Goal: Task Accomplishment & Management: Manage account settings

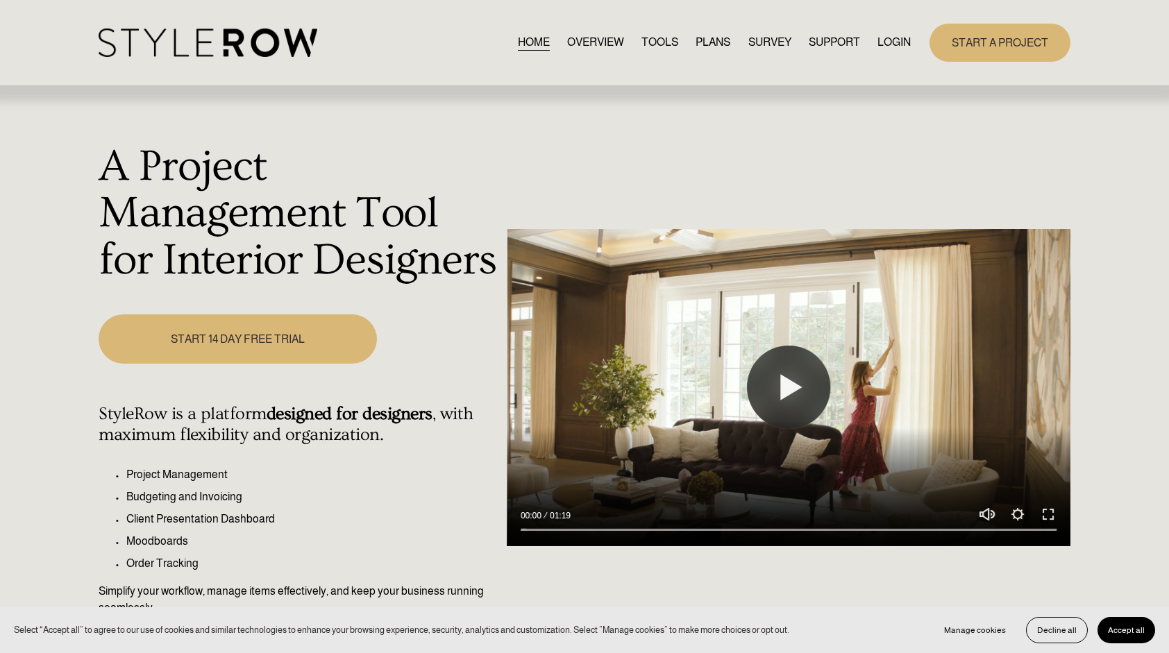
click at [899, 48] on link "LOGIN" at bounding box center [894, 42] width 33 height 19
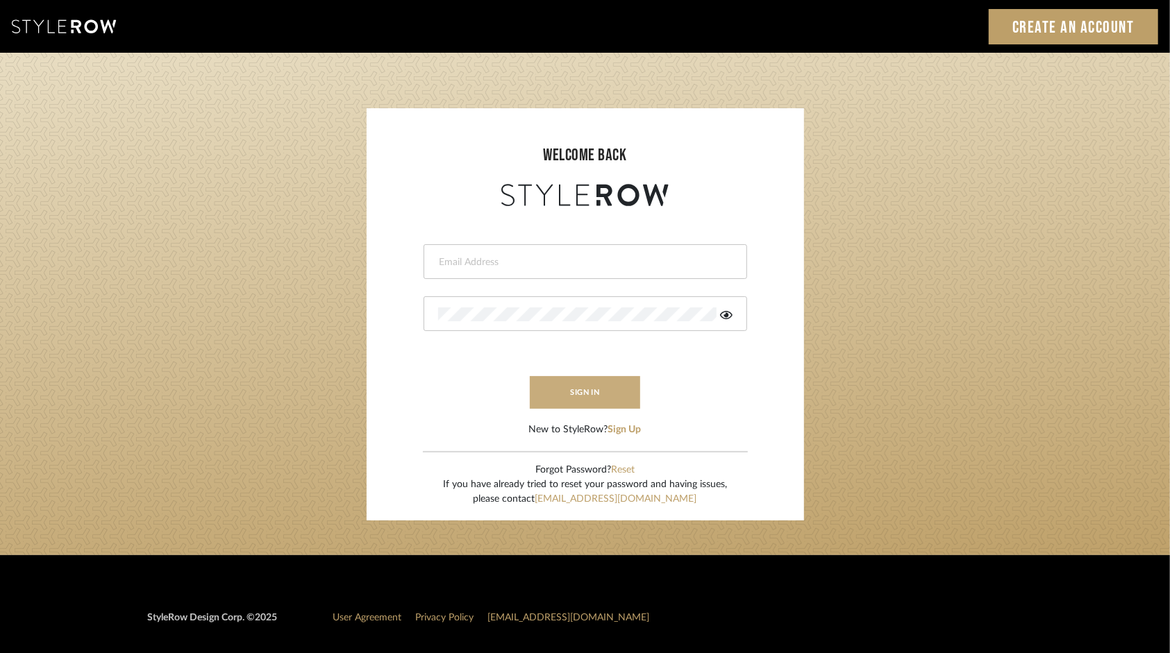
type input "[EMAIL_ADDRESS][DOMAIN_NAME]"
click at [592, 387] on button "sign in" at bounding box center [585, 392] width 111 height 33
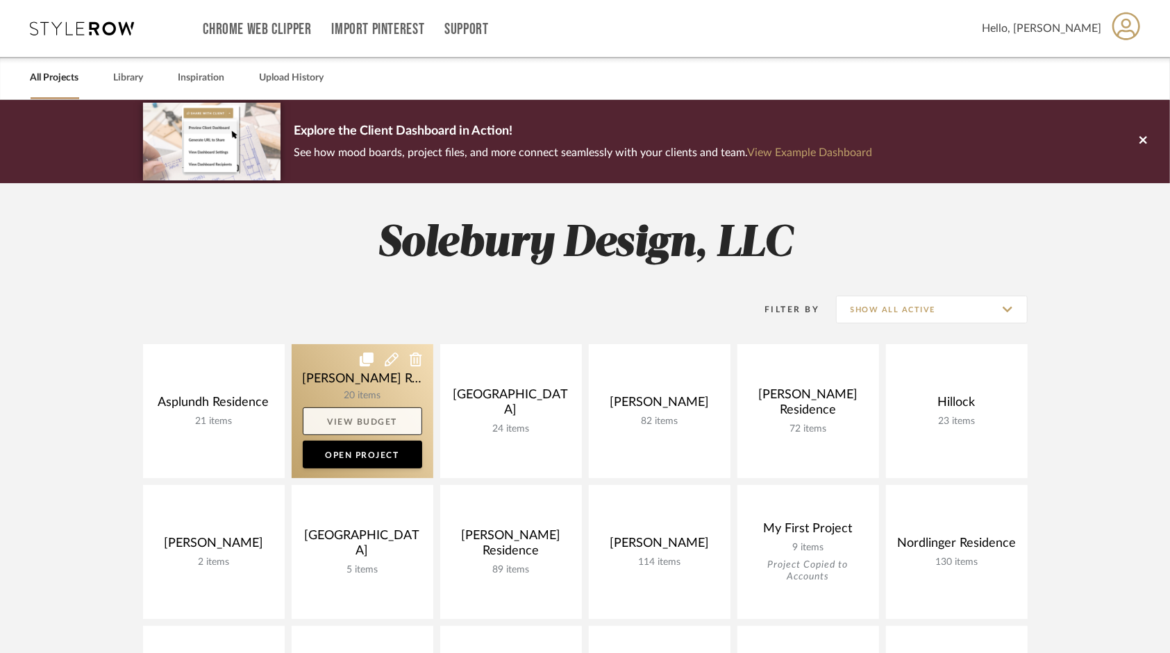
click at [340, 417] on link "View Budget" at bounding box center [362, 422] width 119 height 28
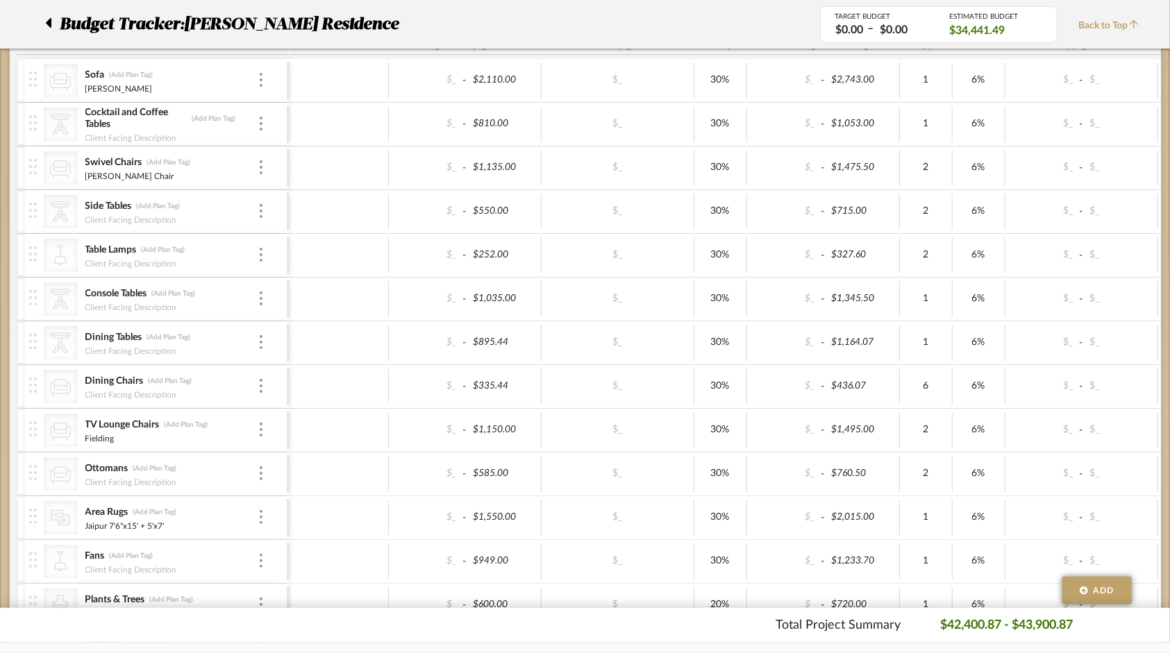
scroll to position [278, 0]
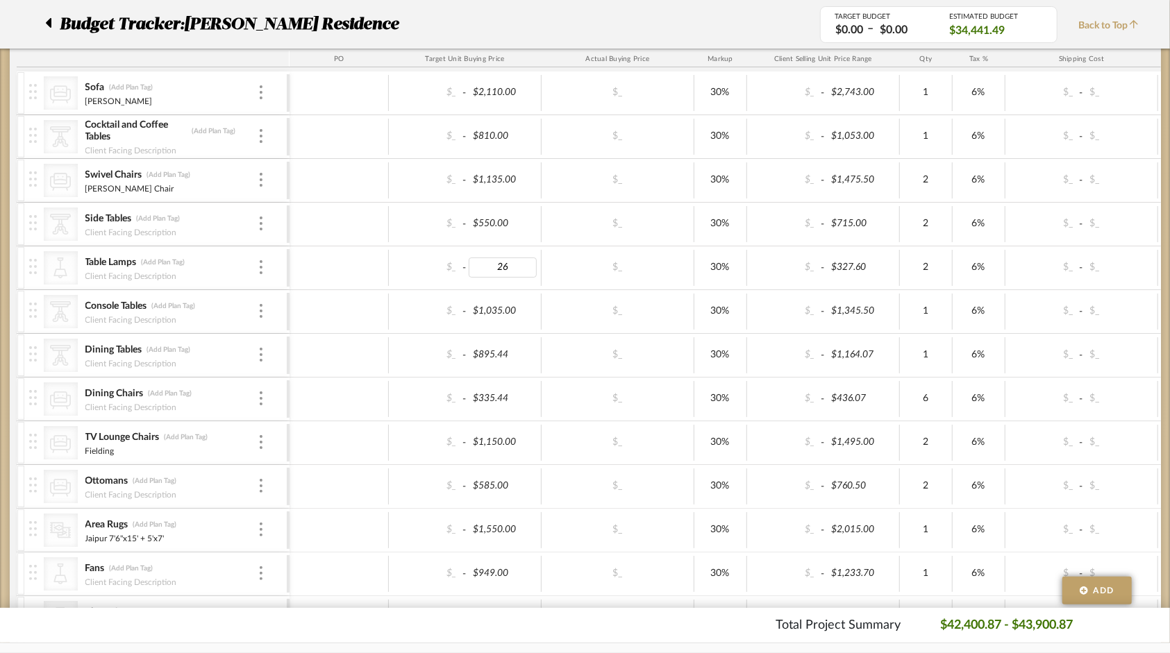
type input "264"
type input "$327.60"
click at [871, 255] on div "$_ - $343.20" at bounding box center [823, 268] width 153 height 36
type input "327.6"
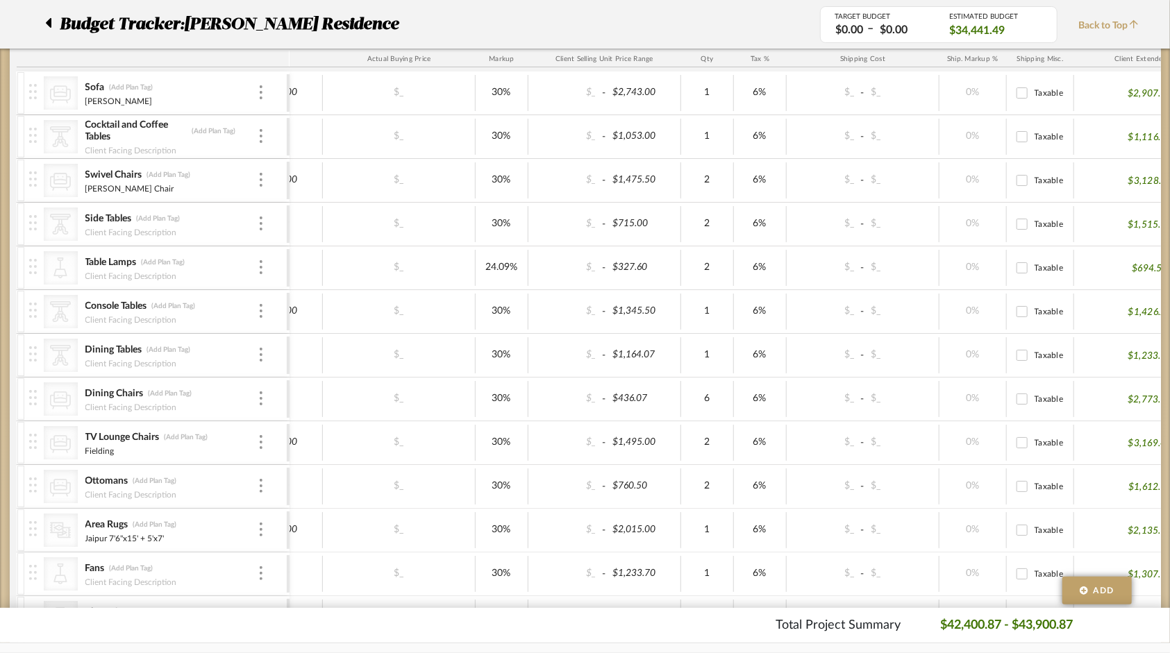
scroll to position [0, 0]
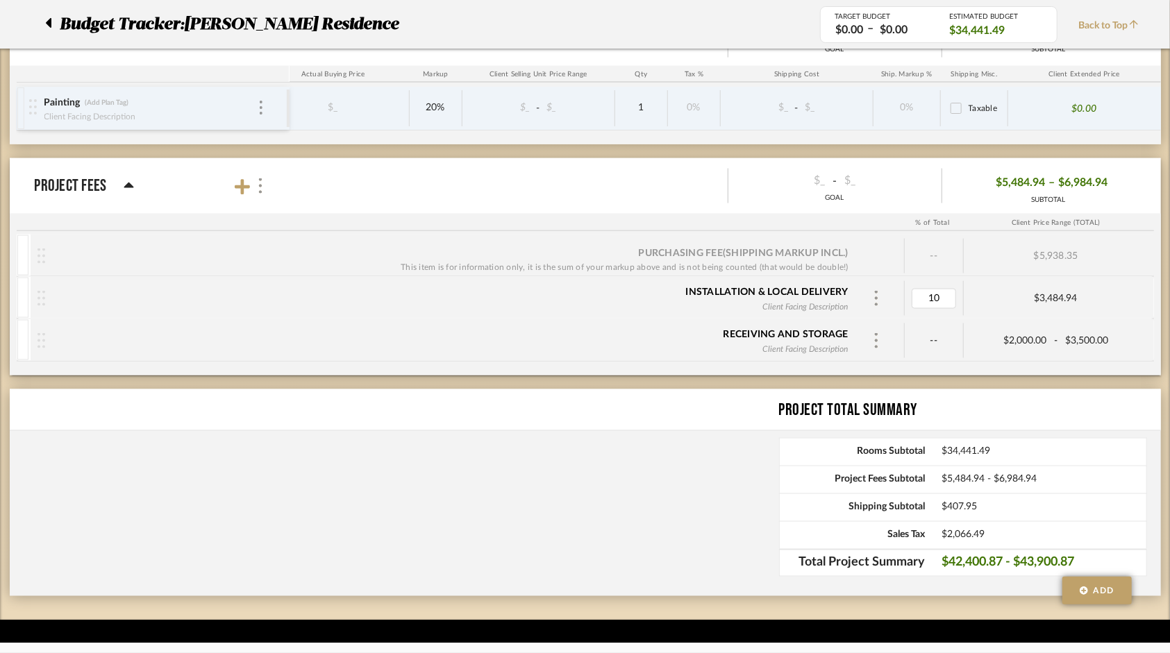
type input "0"
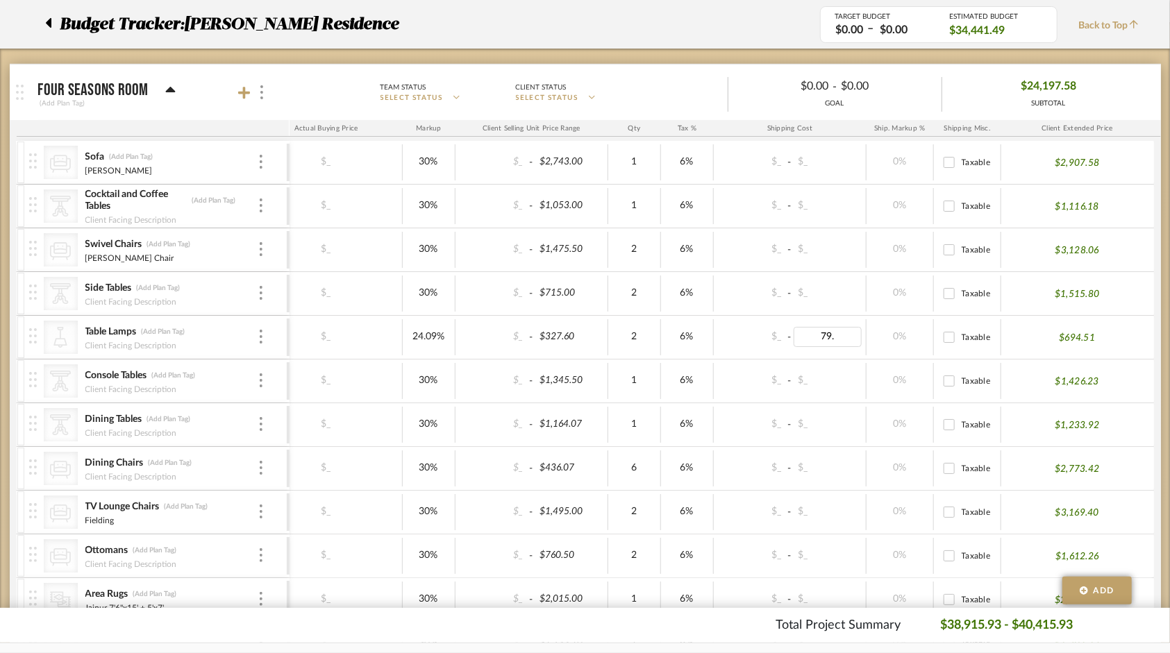
type input "79.2"
click at [235, 339] on div "Client Facing Description" at bounding box center [171, 344] width 173 height 11
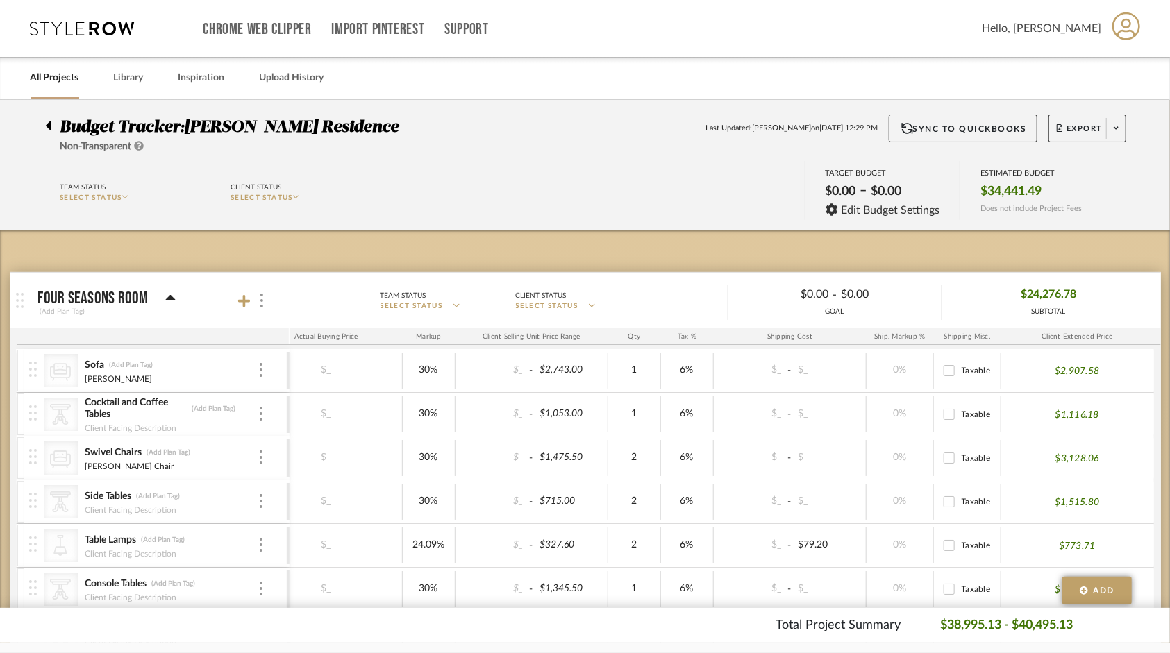
click at [49, 131] on icon at bounding box center [48, 125] width 6 height 17
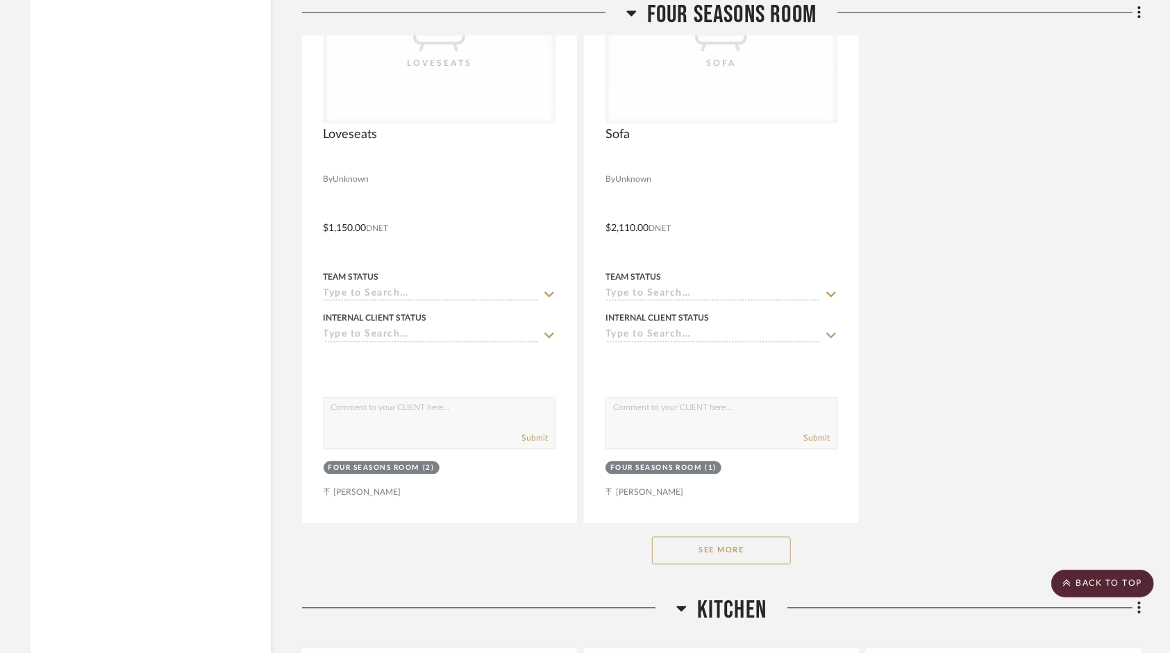
scroll to position [1805, 0]
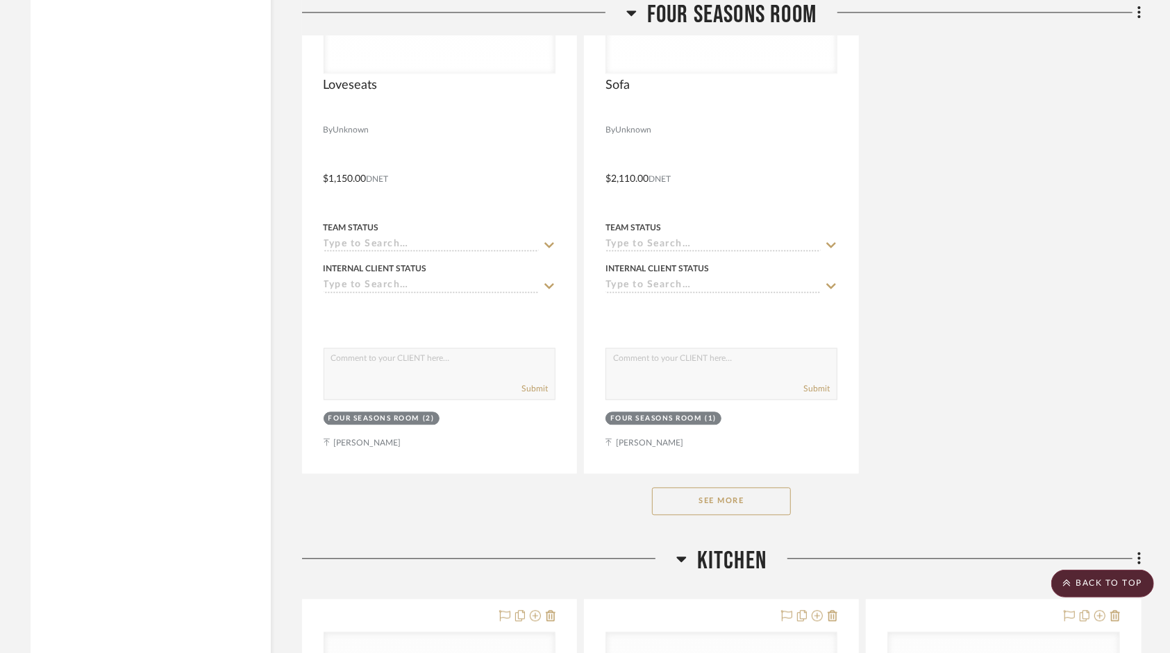
click at [748, 487] on button "See More" at bounding box center [721, 501] width 139 height 28
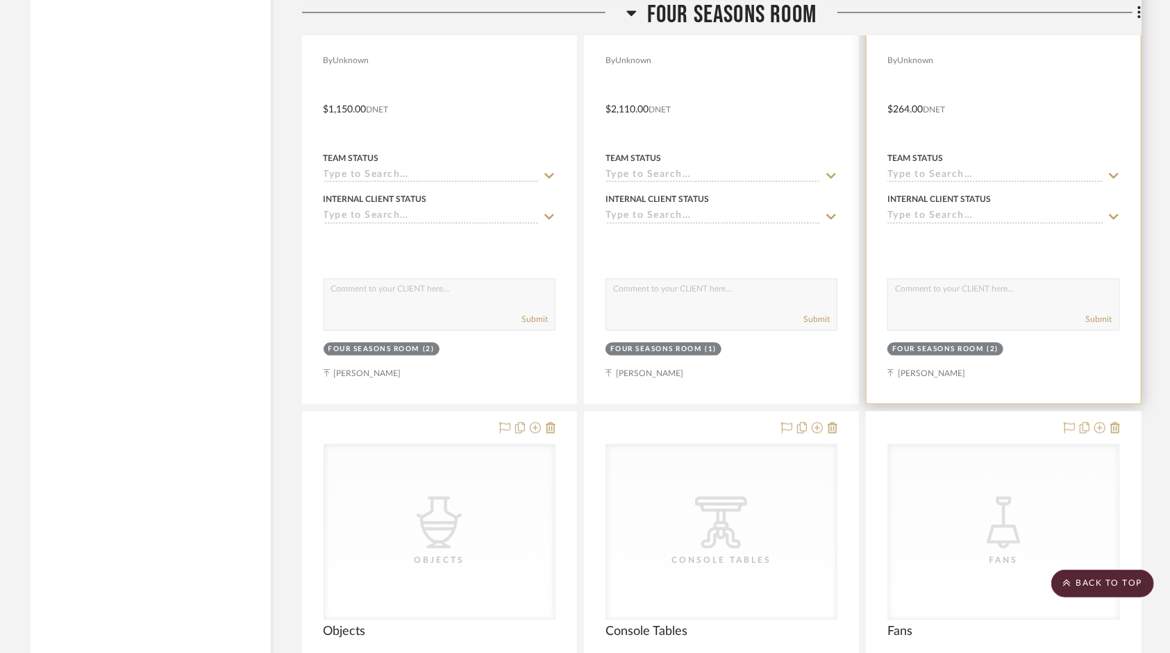
scroll to position [1667, 0]
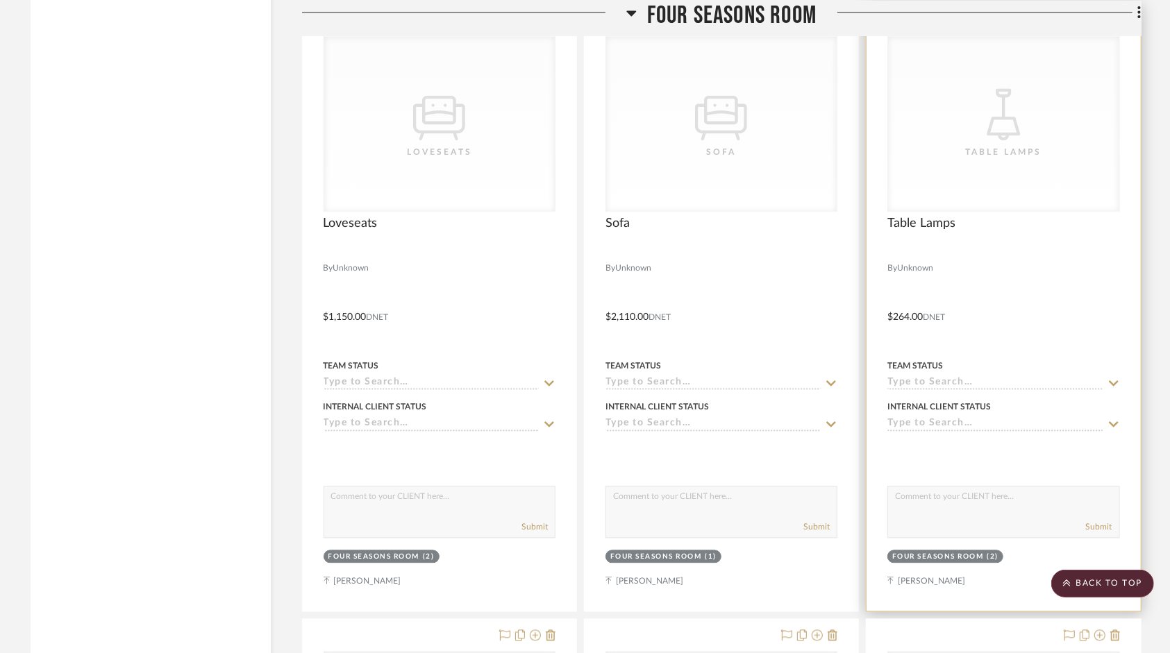
click at [984, 487] on textarea at bounding box center [1003, 500] width 231 height 26
type textarea "Ordered 9/30/25"
click at [1076, 549] on div "Four Seasons Room (2)" at bounding box center [1003, 558] width 235 height 19
click at [1108, 521] on button "Submit" at bounding box center [1099, 527] width 26 height 12
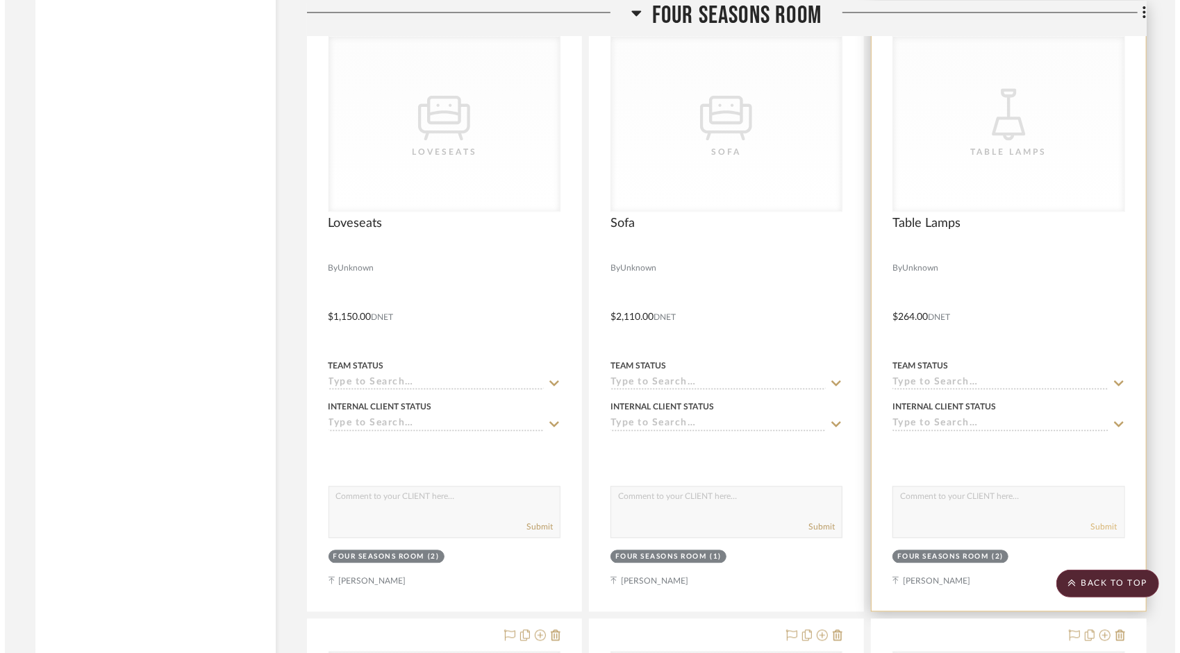
scroll to position [0, 0]
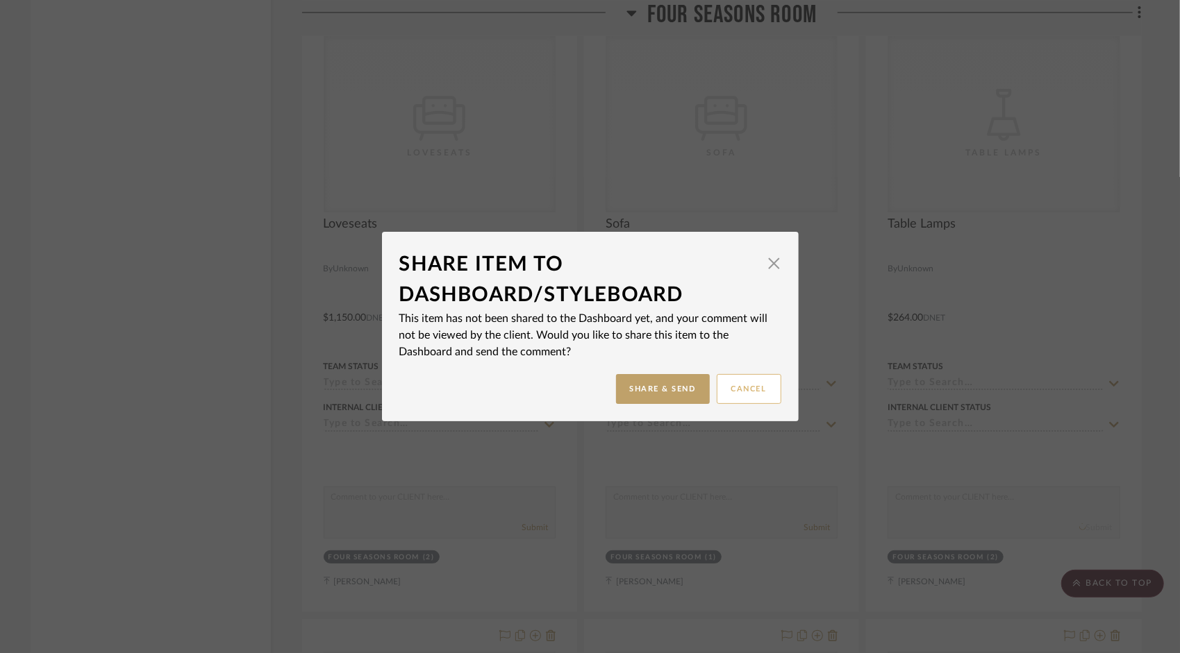
click at [737, 386] on button "Cancel" at bounding box center [749, 389] width 65 height 30
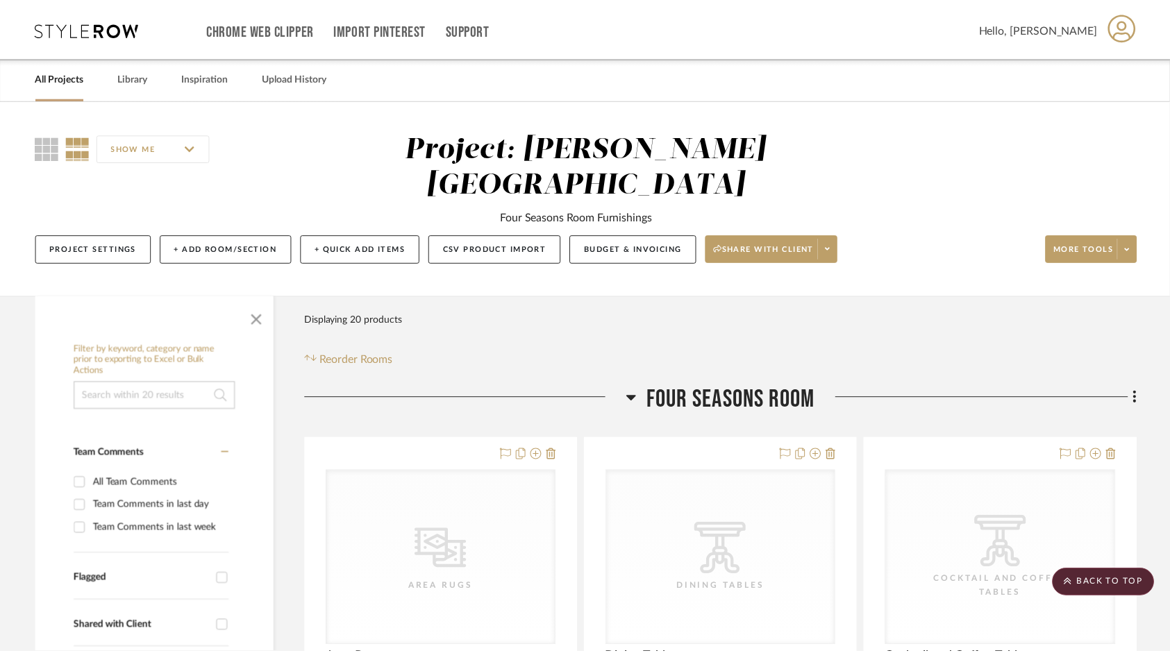
scroll to position [1667, 0]
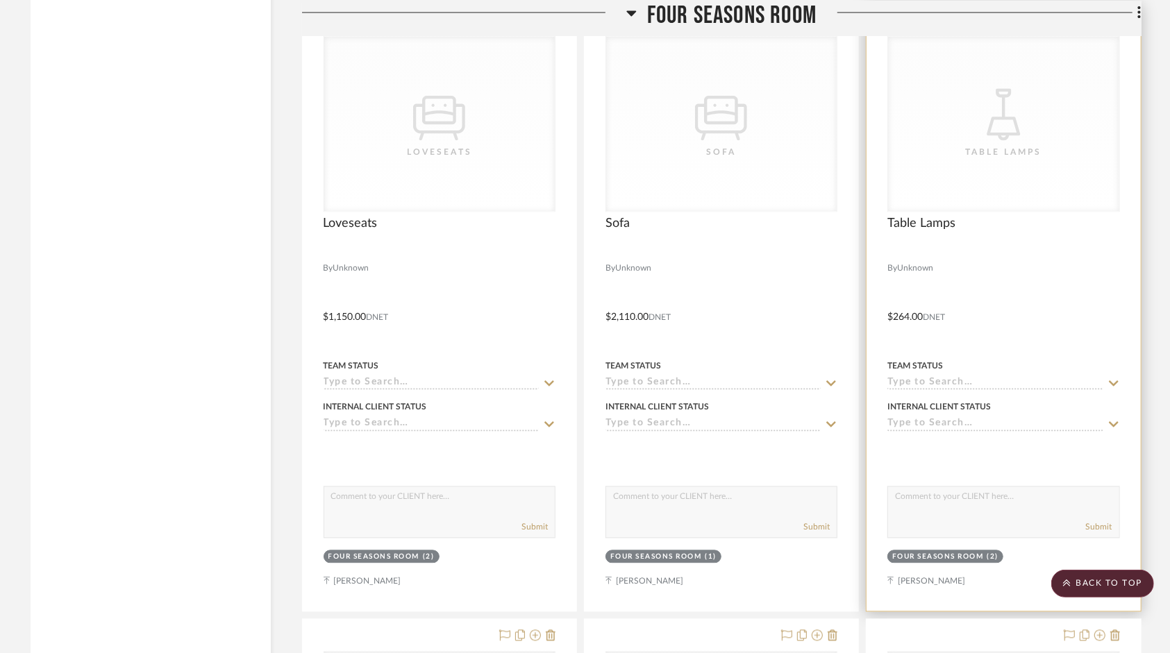
click at [952, 419] on input at bounding box center [994, 425] width 215 height 13
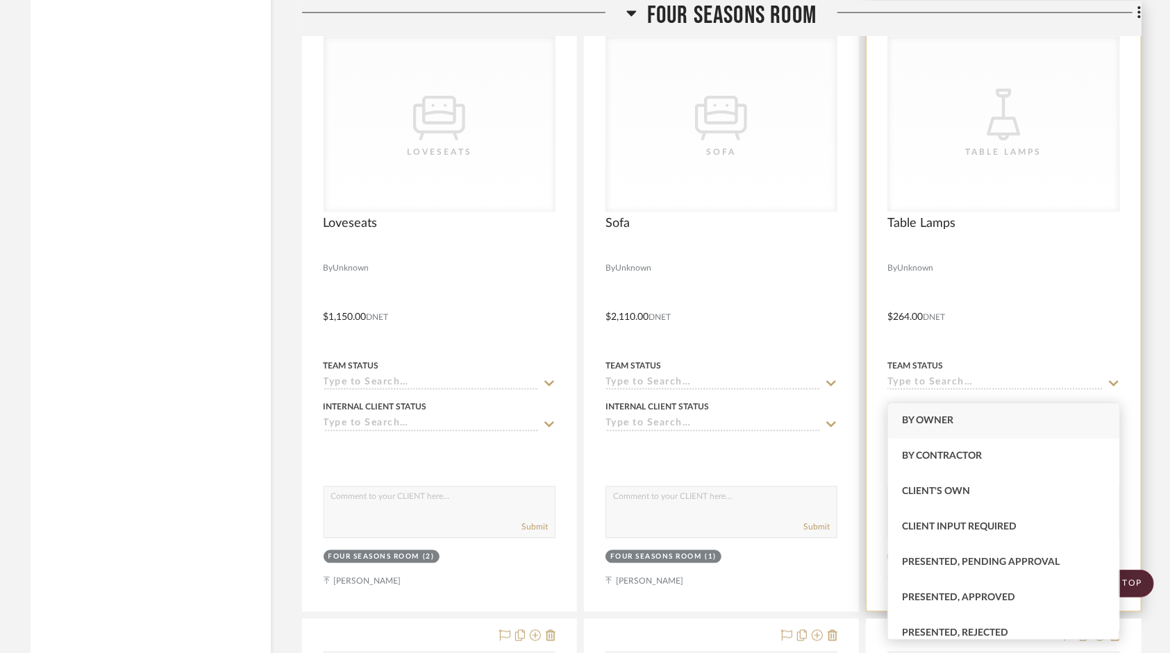
click at [973, 378] on input at bounding box center [994, 384] width 215 height 13
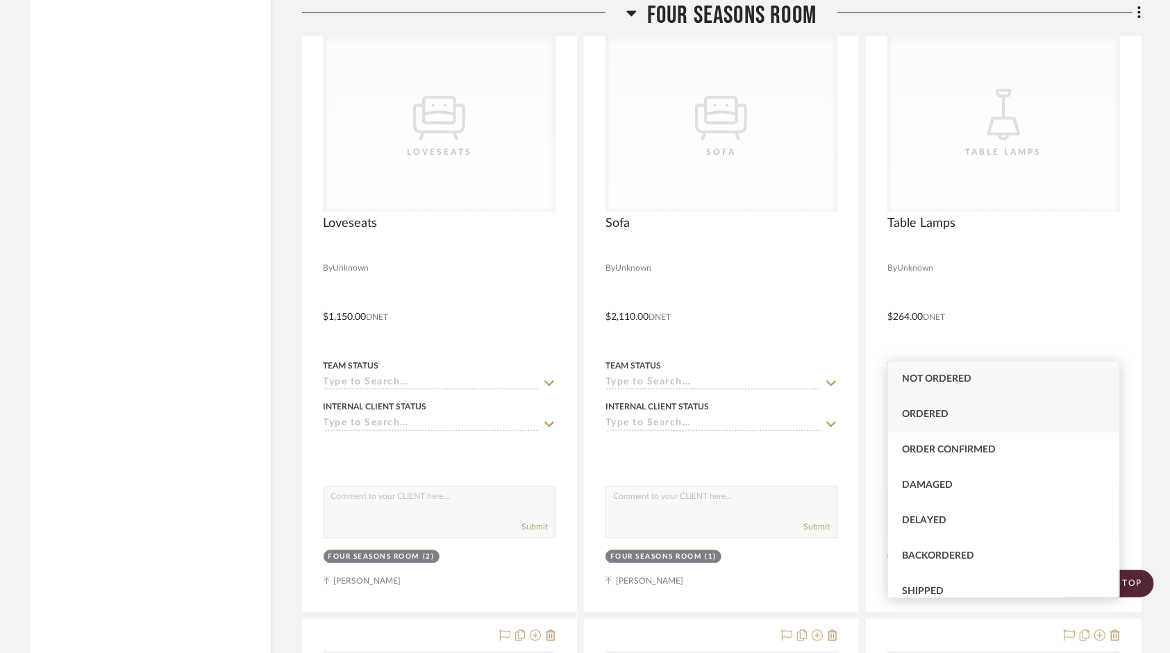
click at [950, 410] on div "Ordered" at bounding box center [1003, 414] width 231 height 35
type input "9/30/2025"
type input "Ordered"
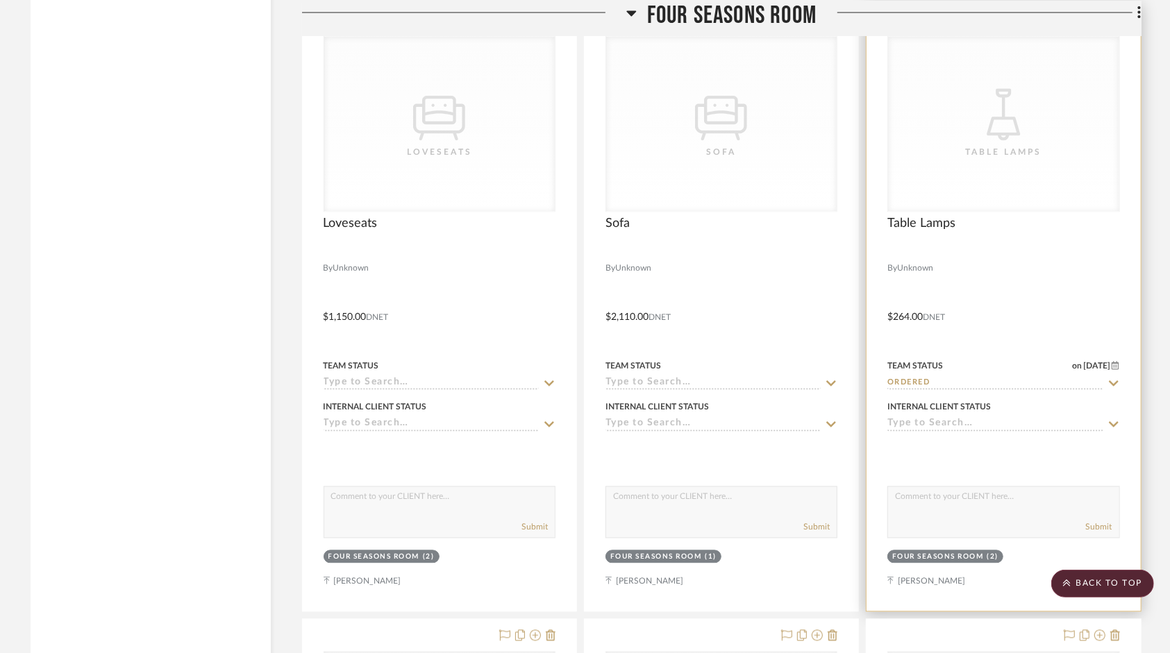
click at [1111, 419] on icon at bounding box center [1114, 424] width 12 height 11
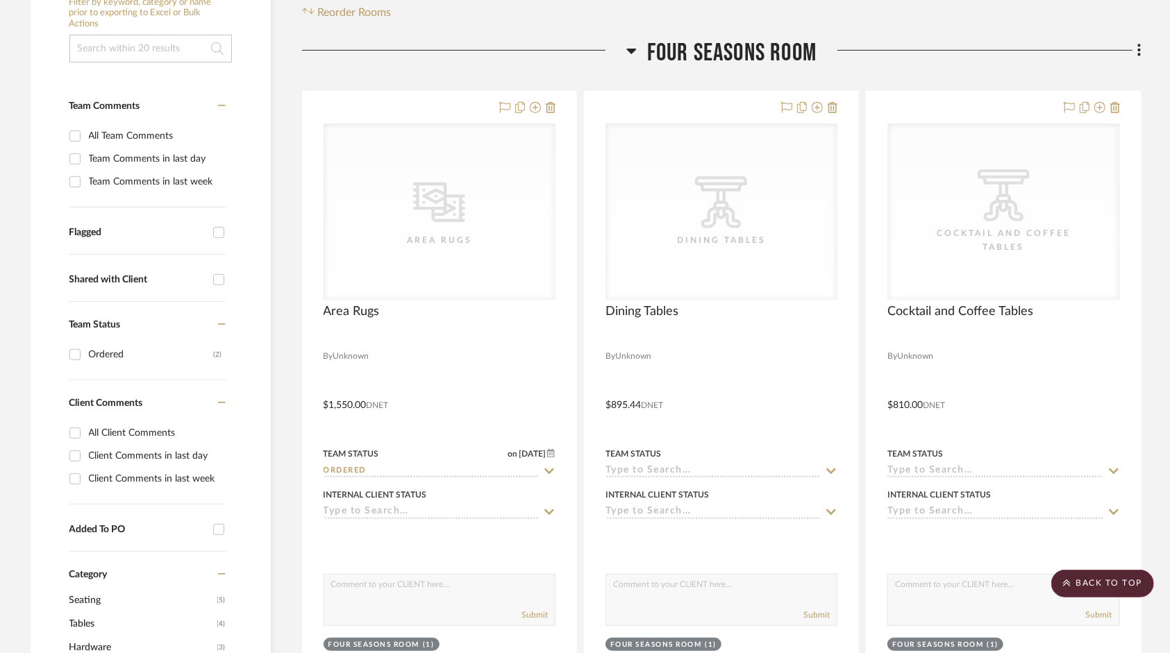
scroll to position [0, 0]
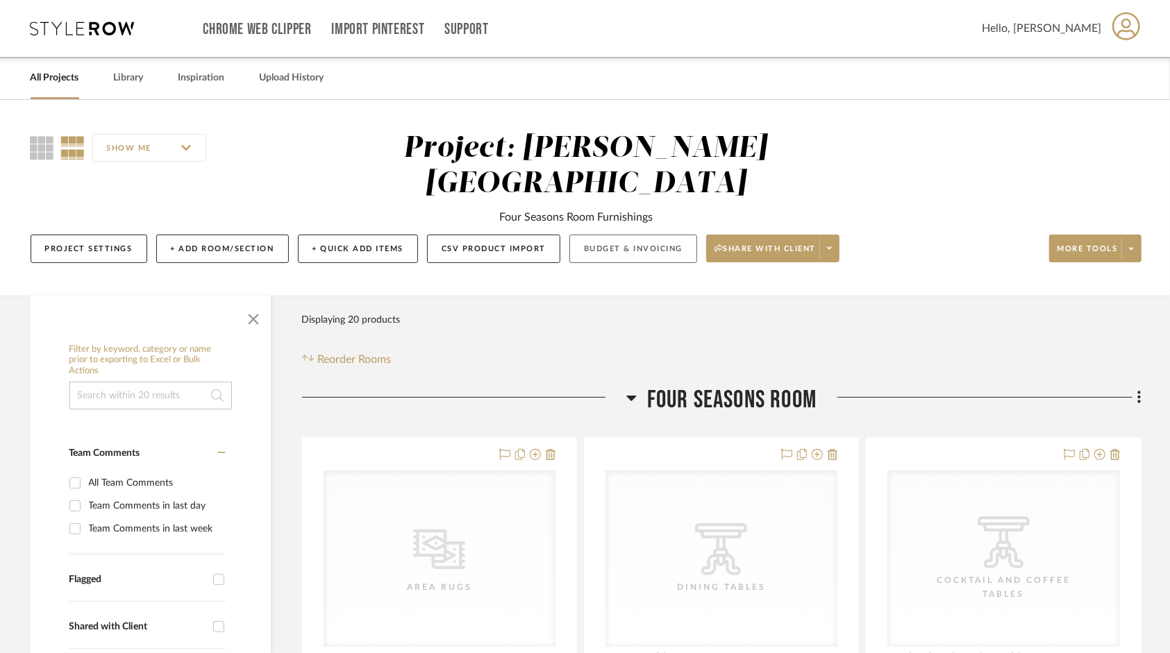
click at [642, 235] on button "Budget & Invoicing" at bounding box center [633, 249] width 128 height 28
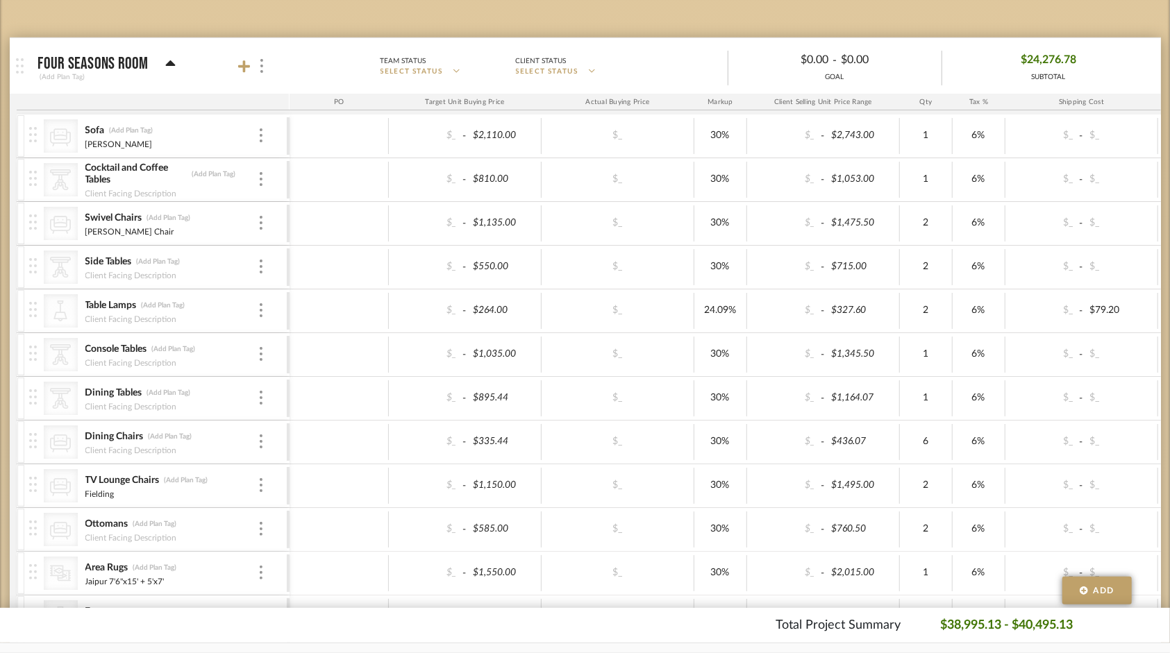
scroll to position [417, 0]
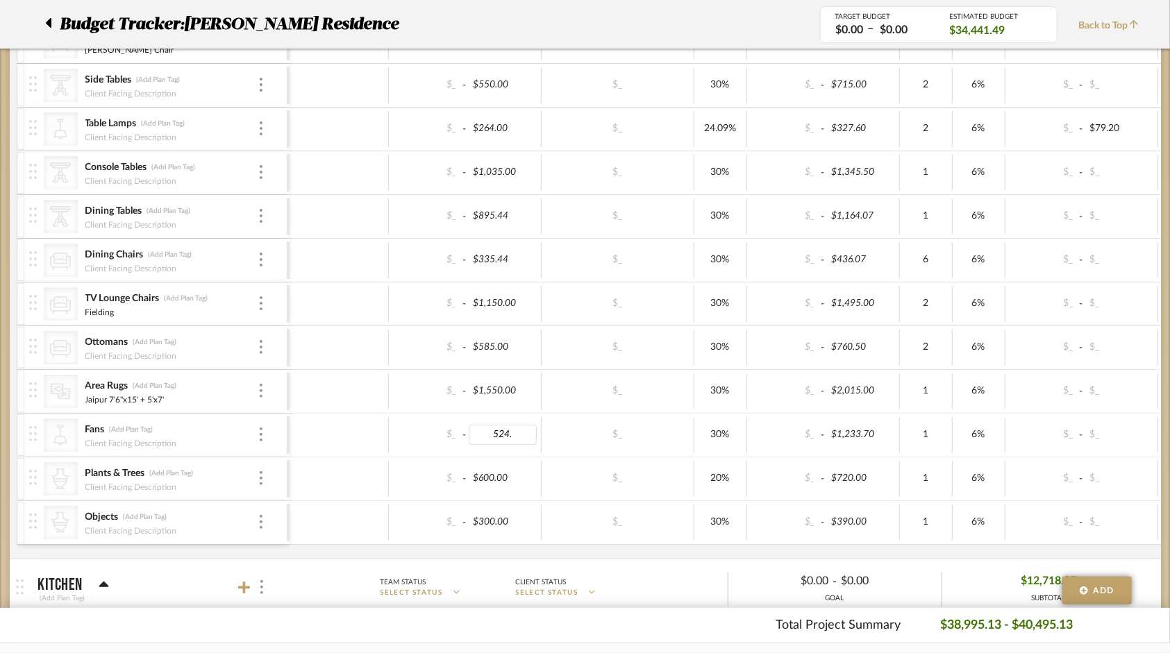
type input "524.3"
type input "$681.59"
type input "50"
click at [886, 461] on div "$_ - $720.00" at bounding box center [823, 479] width 153 height 36
type input "100"
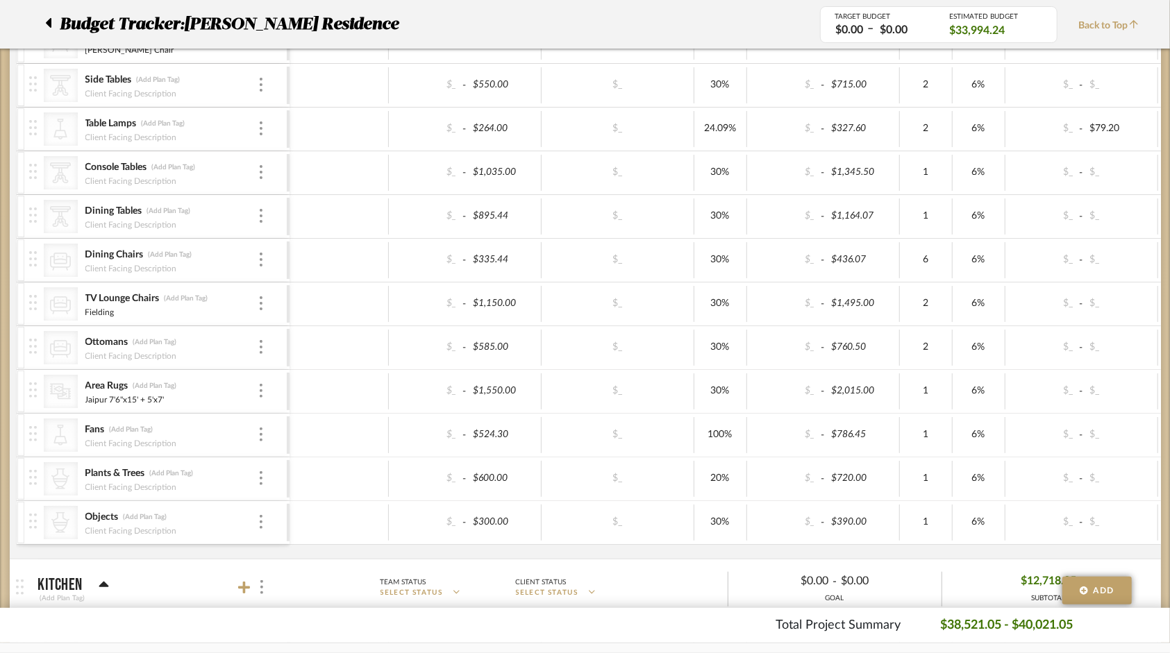
click at [893, 458] on div "$_ - $600.00 $_ 20% $_ - $720.00 1 6% $_ - $_ 0% Taxable $763.20" at bounding box center [868, 479] width 1156 height 43
type input "30"
type input "35"
type input "40"
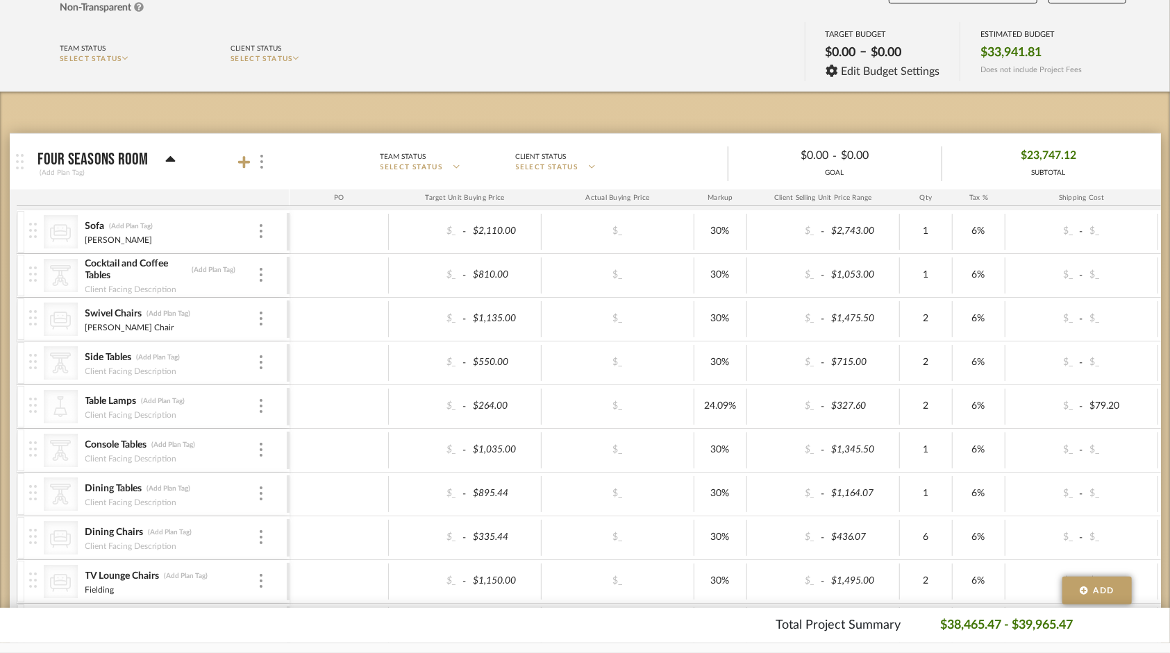
scroll to position [0, 0]
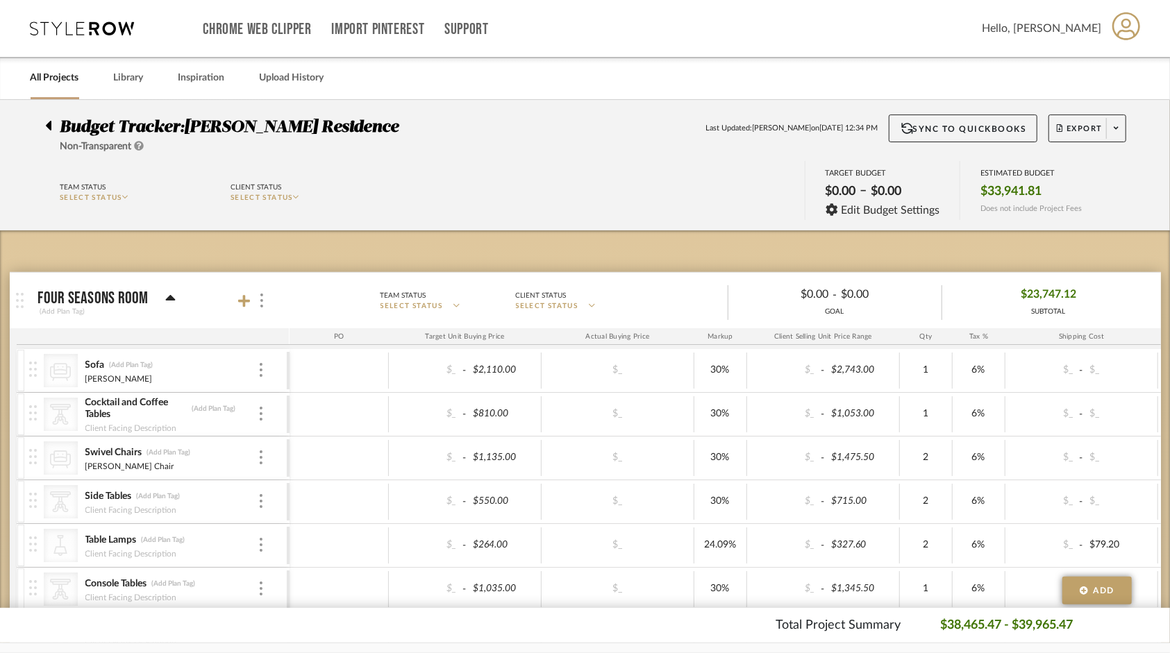
click at [50, 126] on icon at bounding box center [49, 126] width 6 height 10
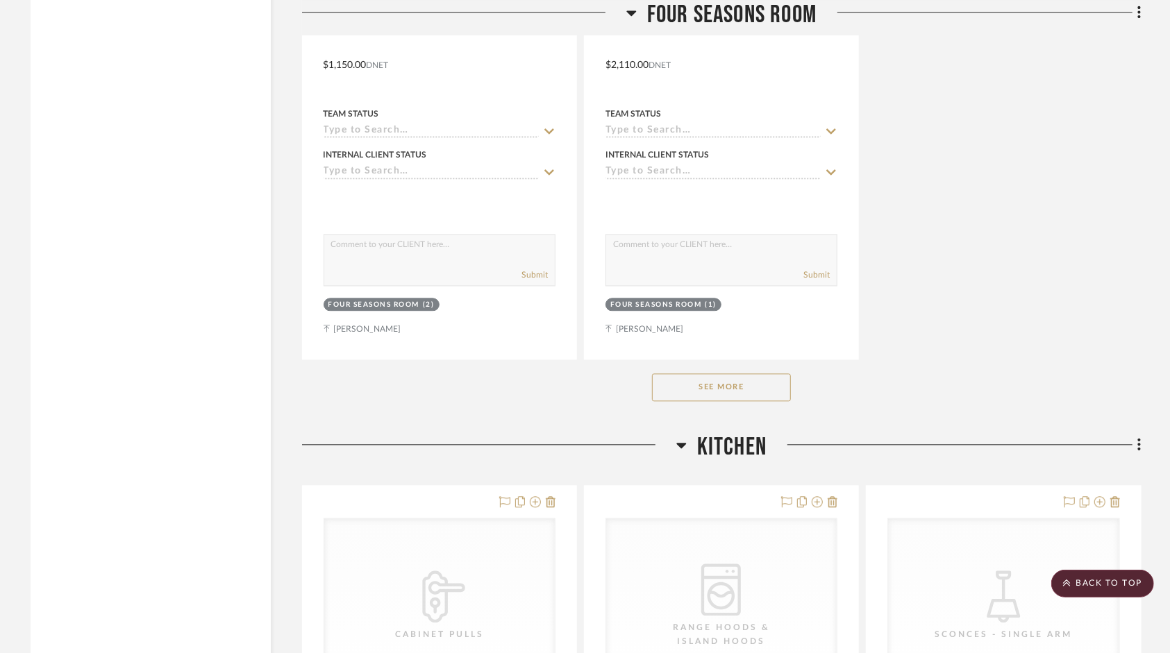
scroll to position [1944, 0]
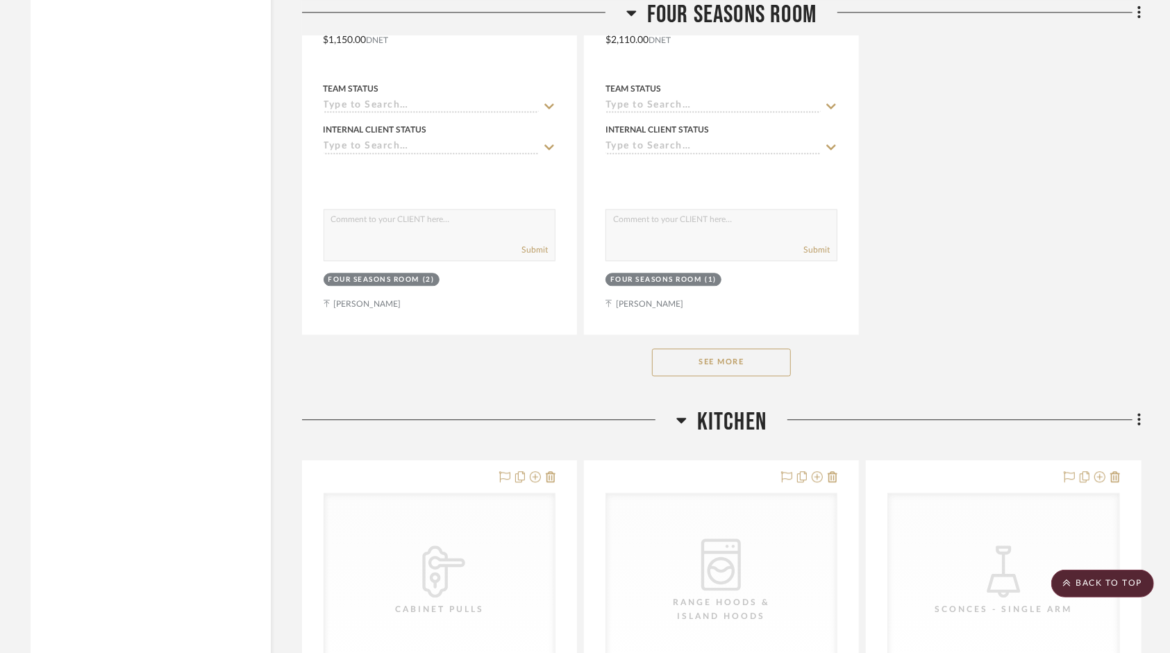
click at [708, 349] on button "See More" at bounding box center [721, 363] width 139 height 28
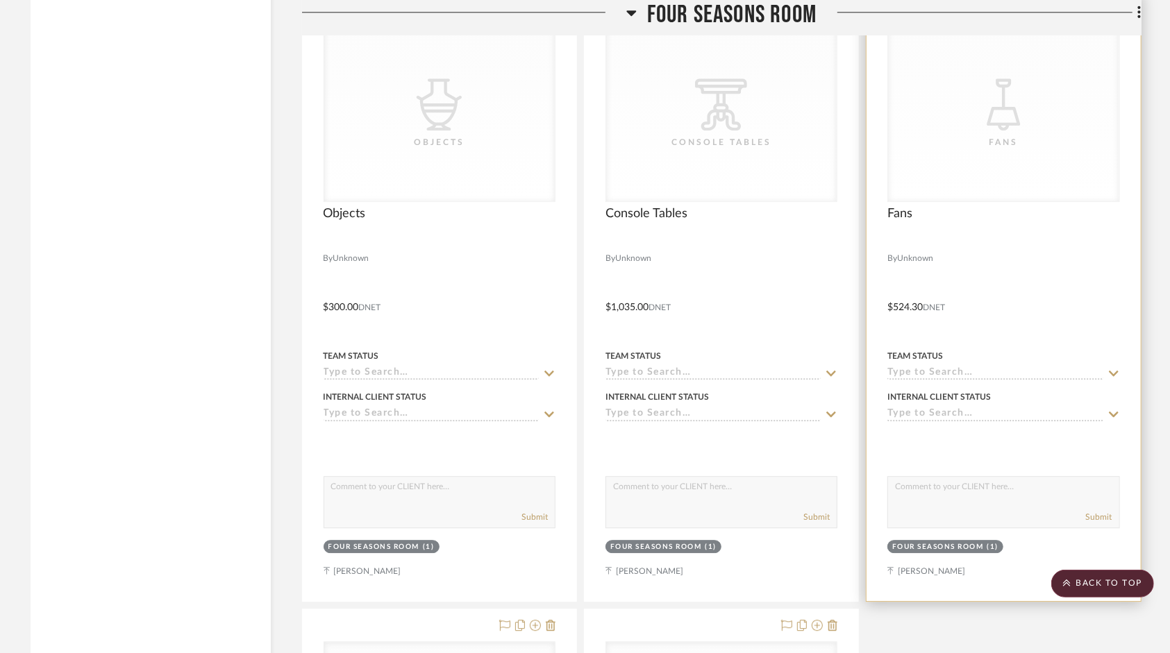
scroll to position [2361, 0]
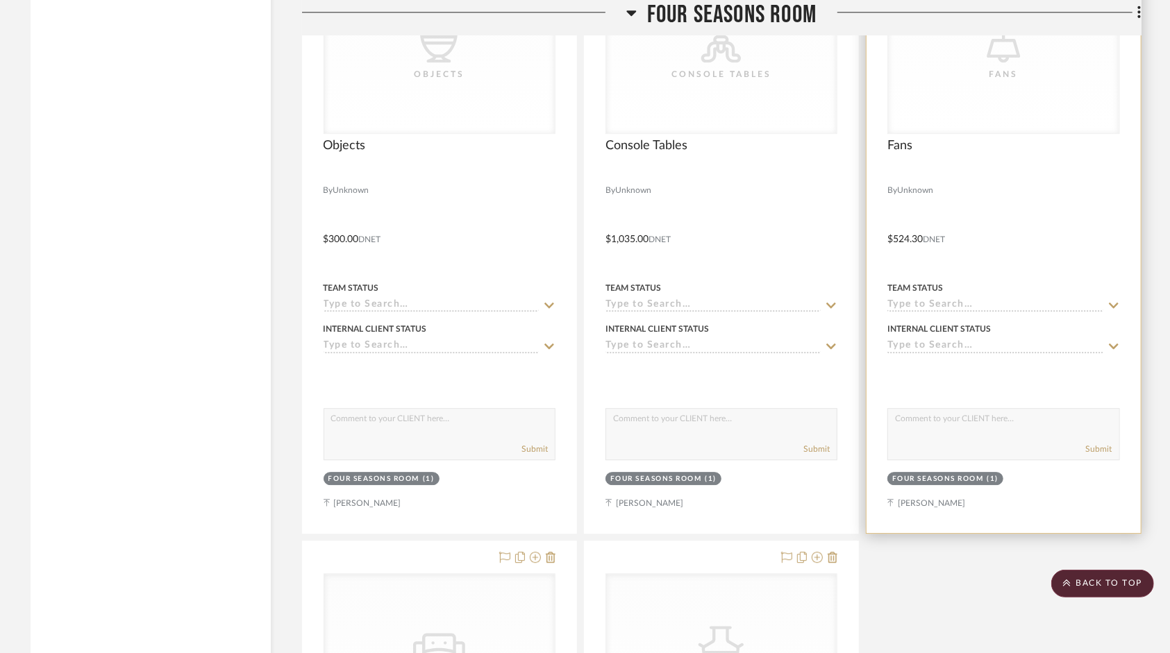
click at [1110, 300] on icon at bounding box center [1114, 305] width 12 height 11
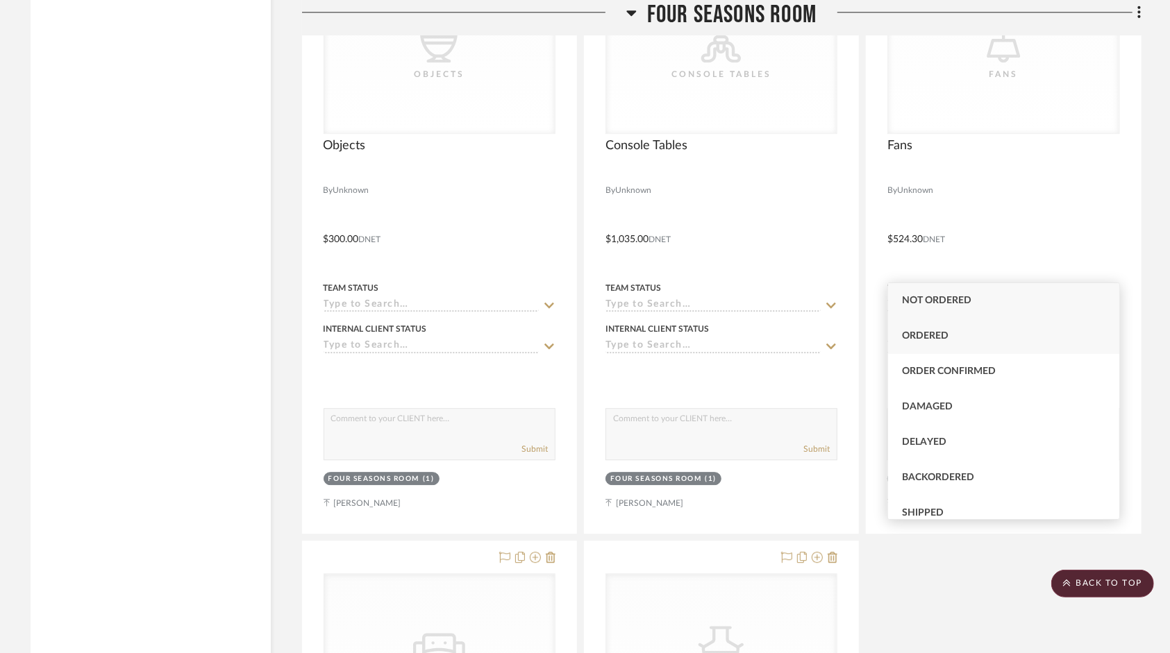
click at [950, 338] on div "Ordered" at bounding box center [1003, 336] width 231 height 35
type input "9/30/2025"
type input "Ordered"
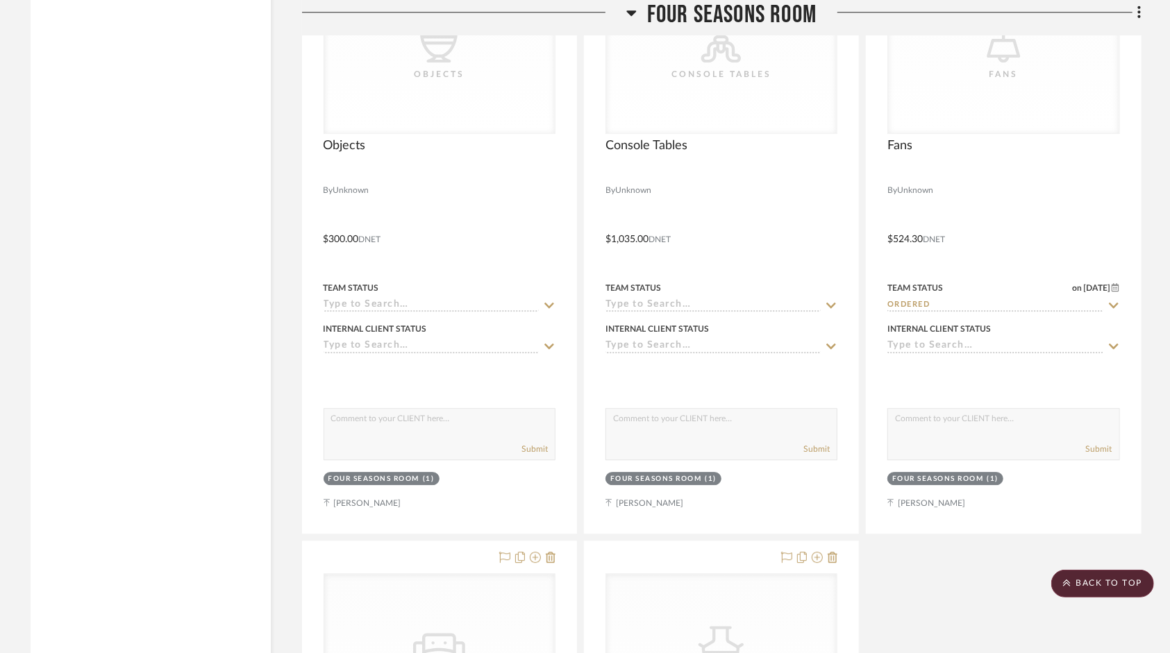
click at [1154, 512] on div "Filter by keyword, category or name prior to exporting to Excel or Bulk Actions…" at bounding box center [585, 231] width 1151 height 4593
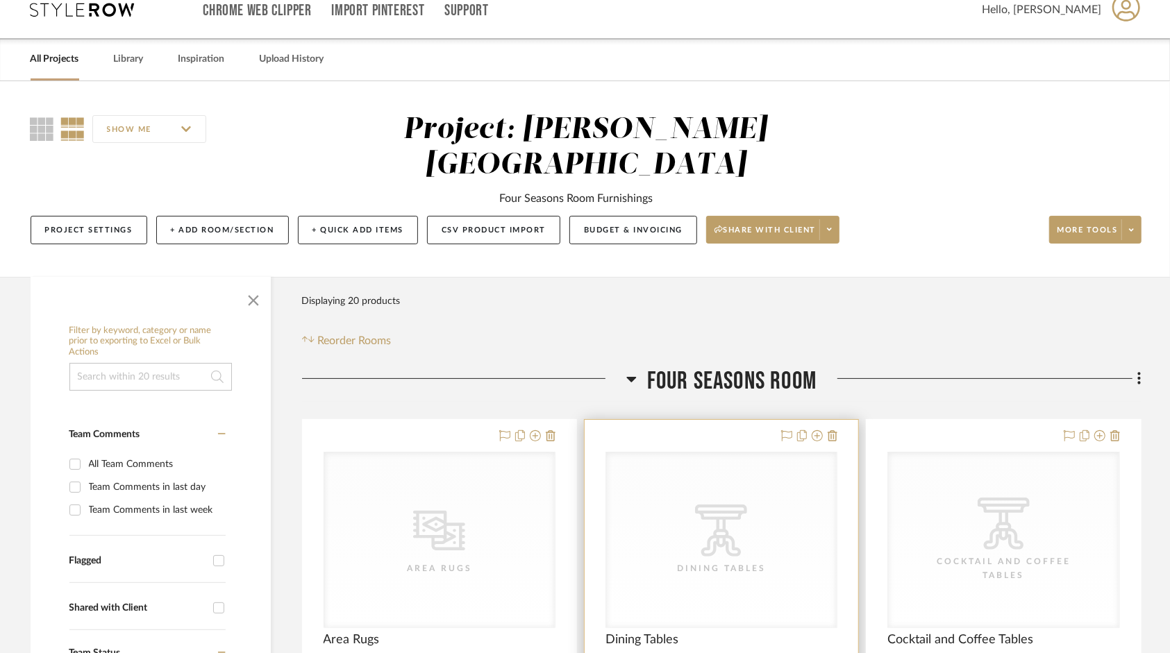
scroll to position [0, 0]
